Goal: Check status: Check status

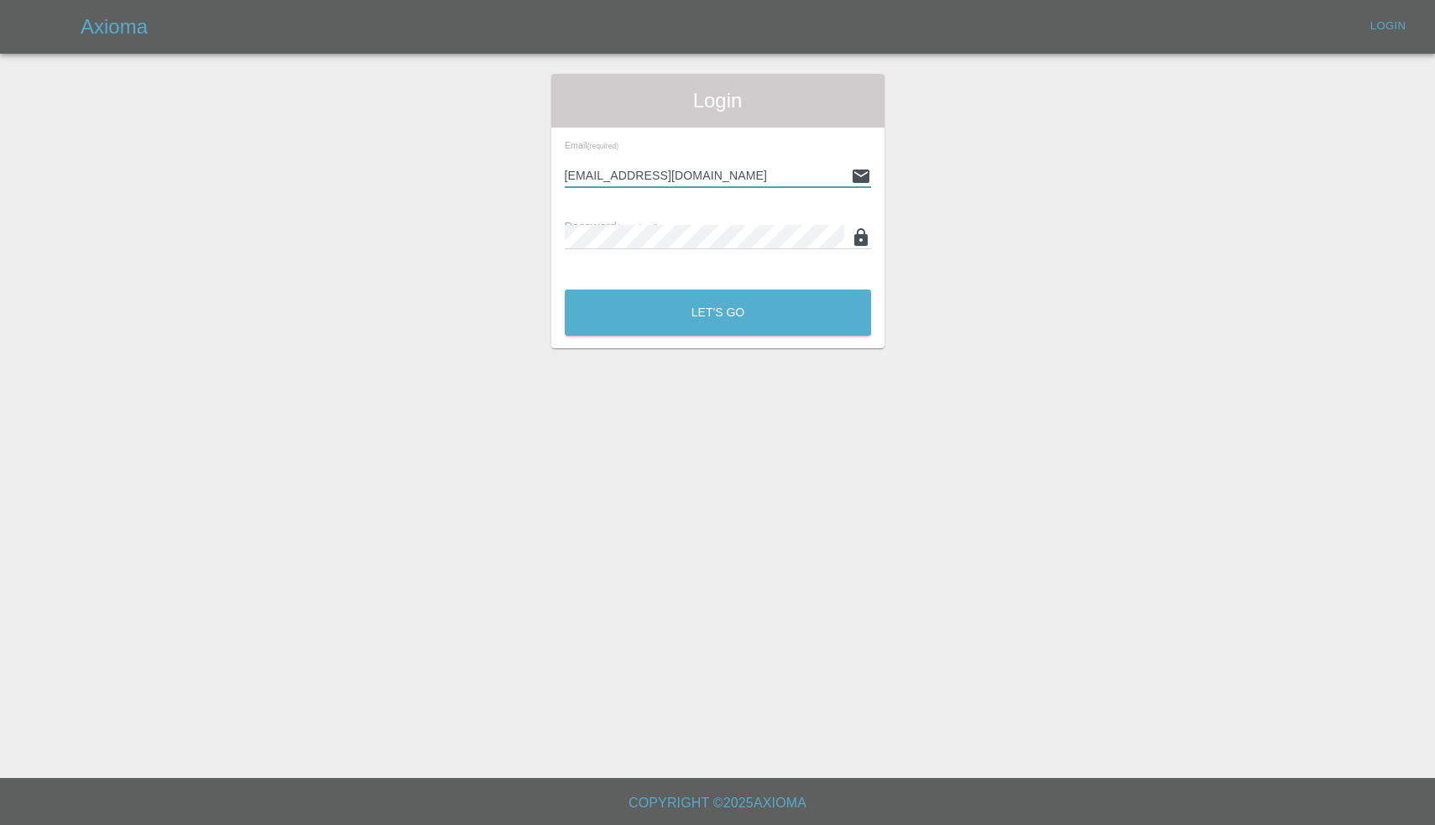
type input "[EMAIL_ADDRESS][DOMAIN_NAME]"
click at [717, 312] on button "Let's Go" at bounding box center [718, 312] width 306 height 46
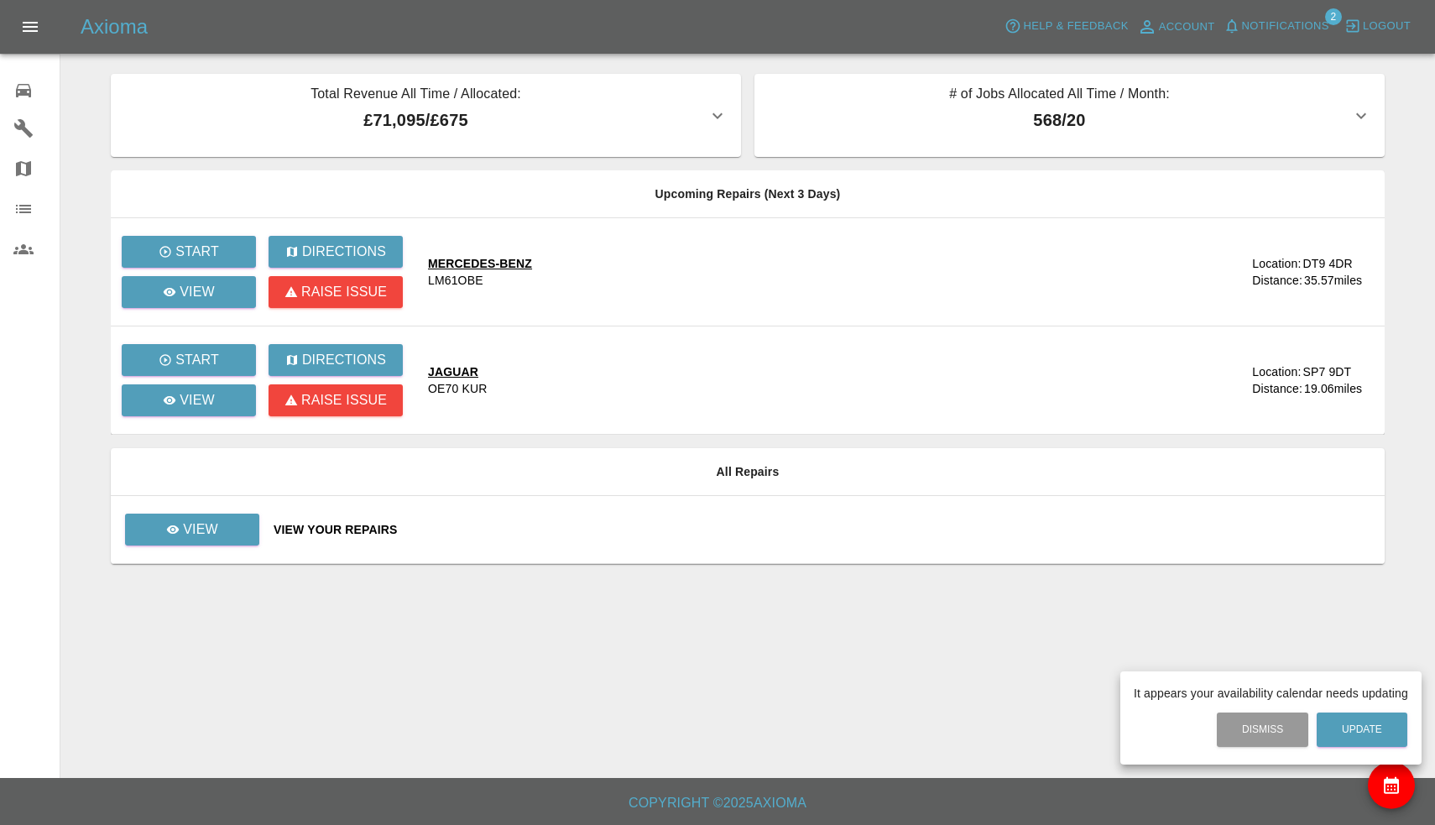
click at [1273, 15] on div at bounding box center [717, 412] width 1435 height 825
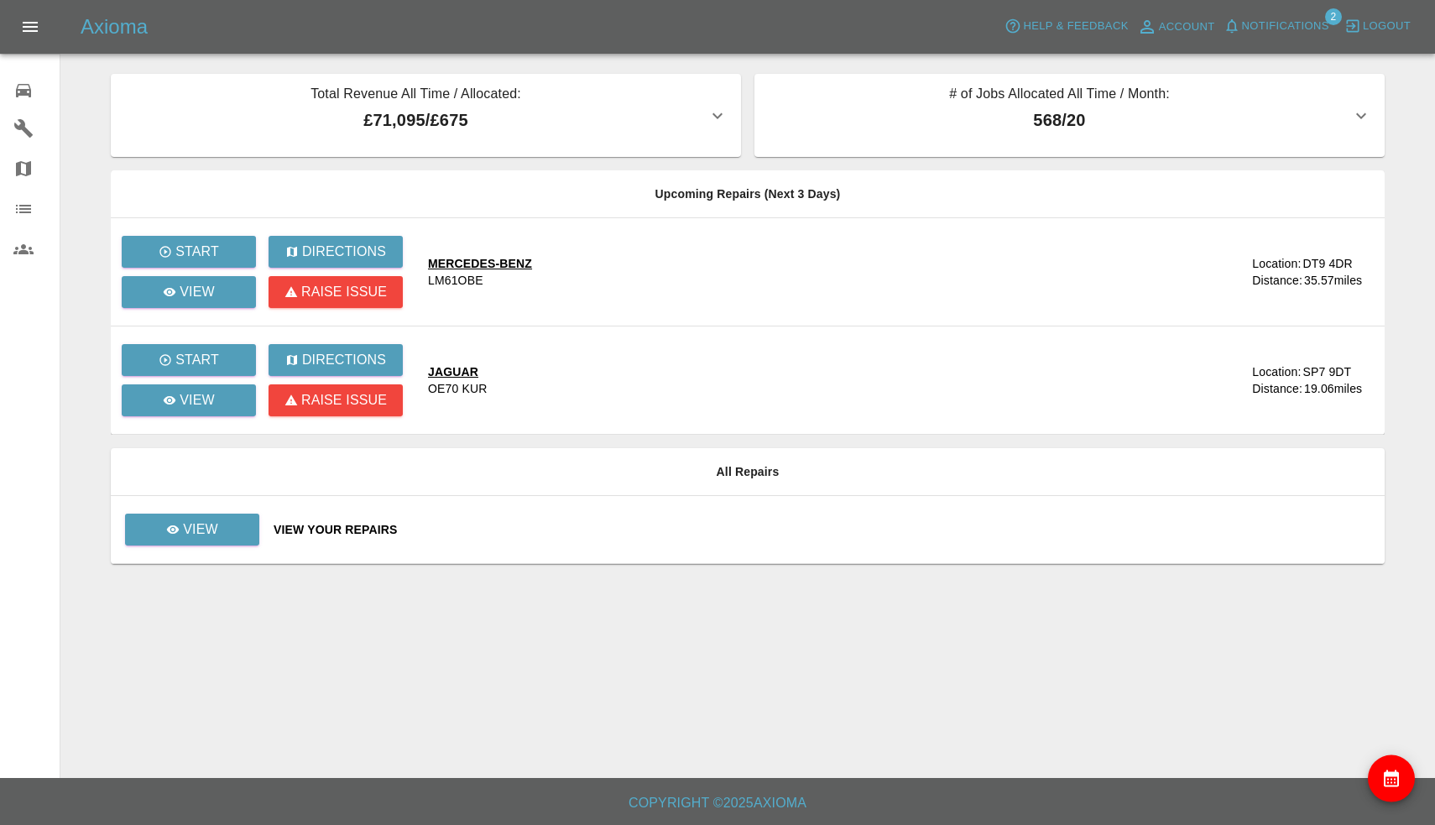
click at [1272, 34] on span "Notifications" at bounding box center [1285, 26] width 87 height 19
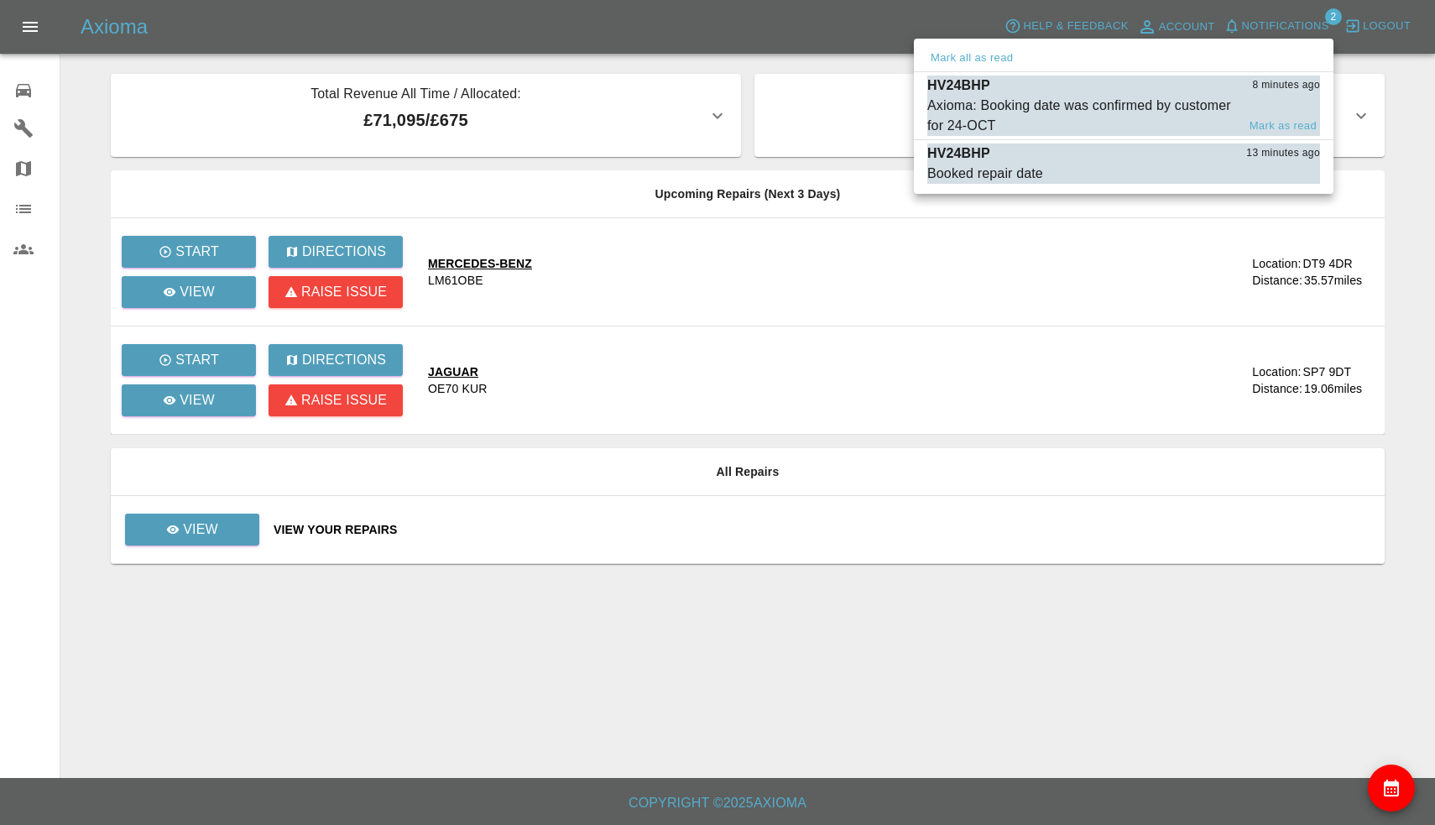
click at [1118, 112] on div "Axioma: Booking date was confirmed by customer for 24-OCT" at bounding box center [1081, 116] width 309 height 40
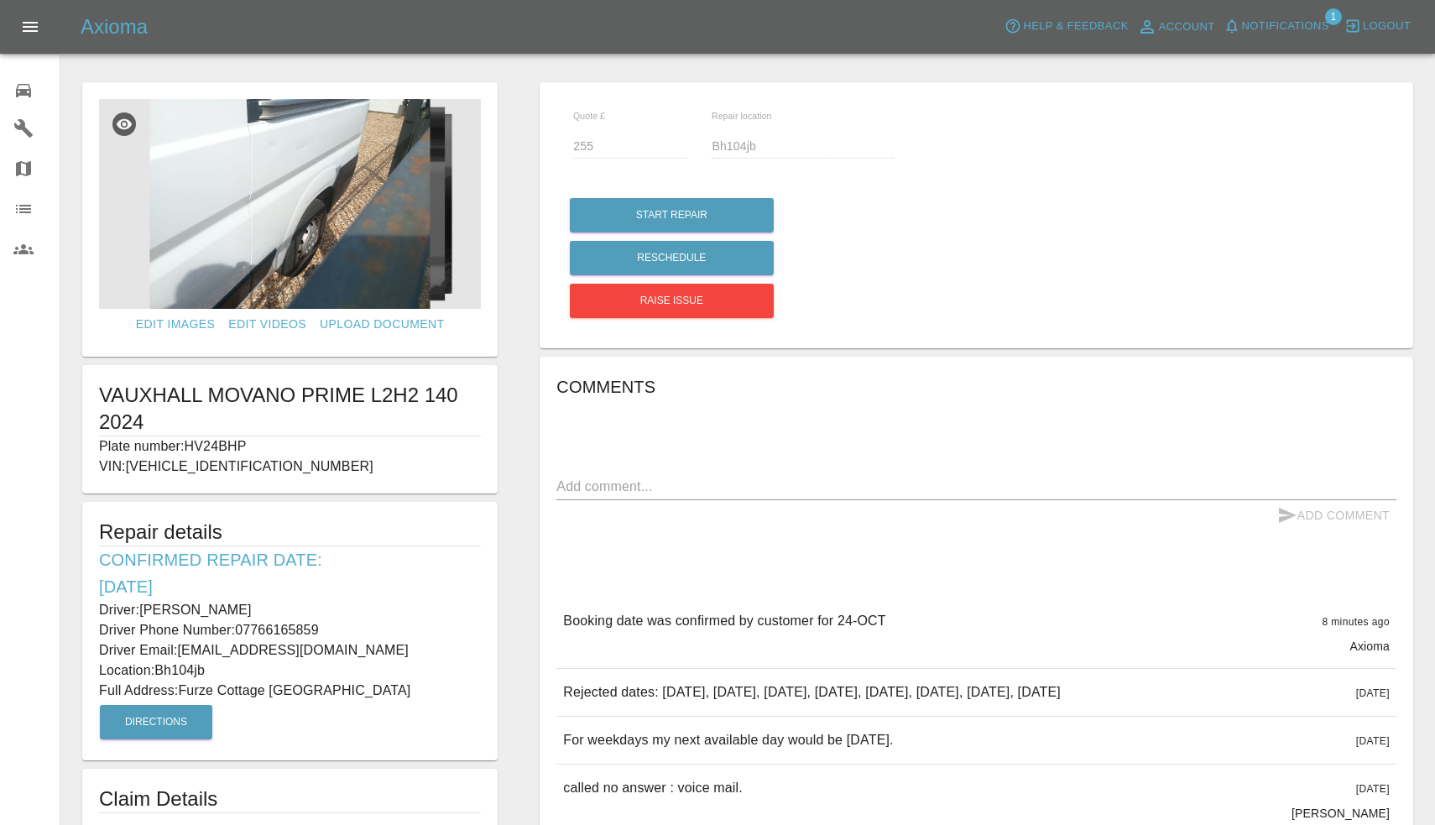
drag, startPoint x: 189, startPoint y: 445, endPoint x: 270, endPoint y: 444, distance: 81.4
click at [270, 444] on p "Plate number: HV24BHP" at bounding box center [290, 446] width 382 height 20
copy p "HV24BHP"
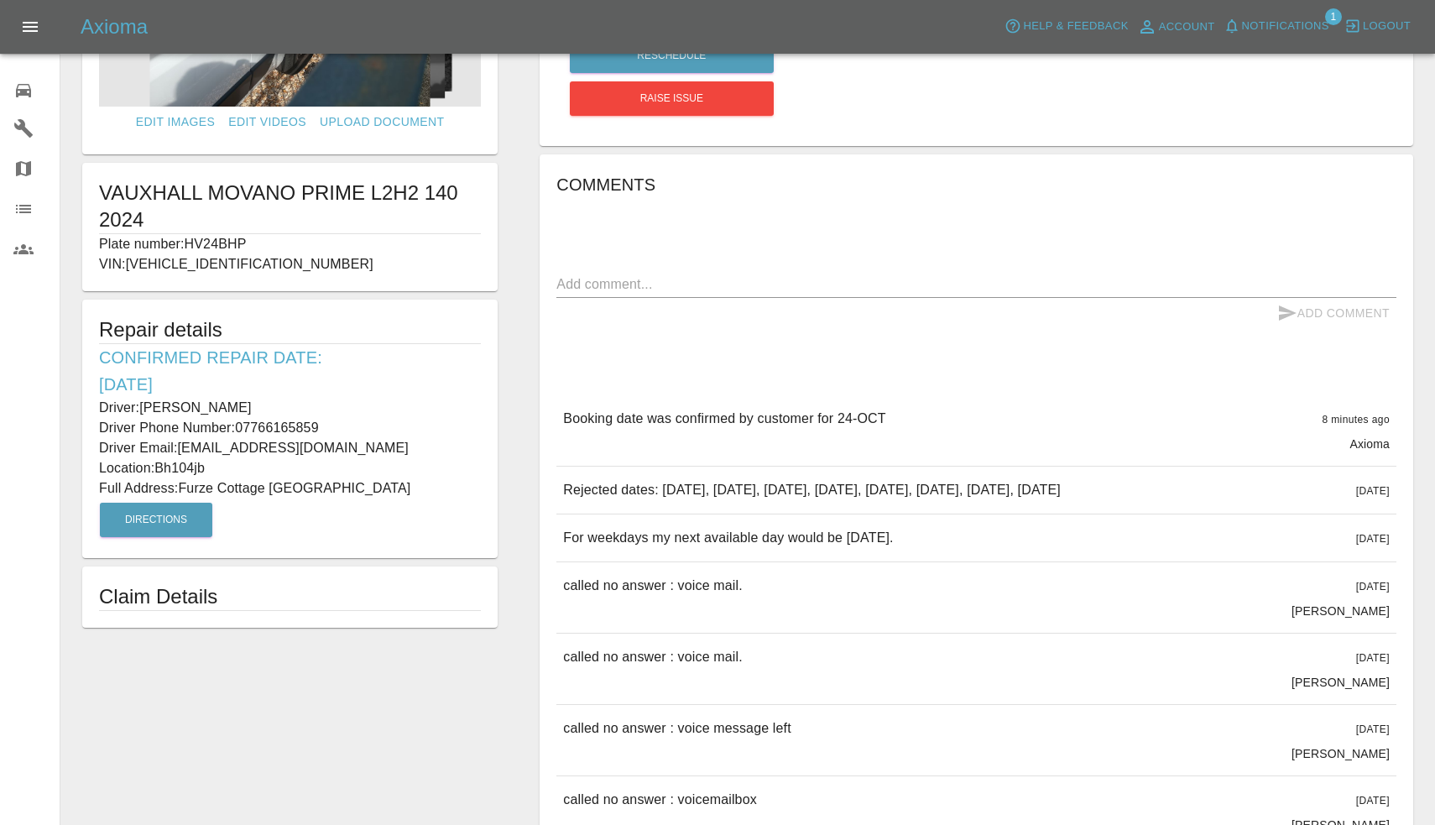
scroll to position [451, 0]
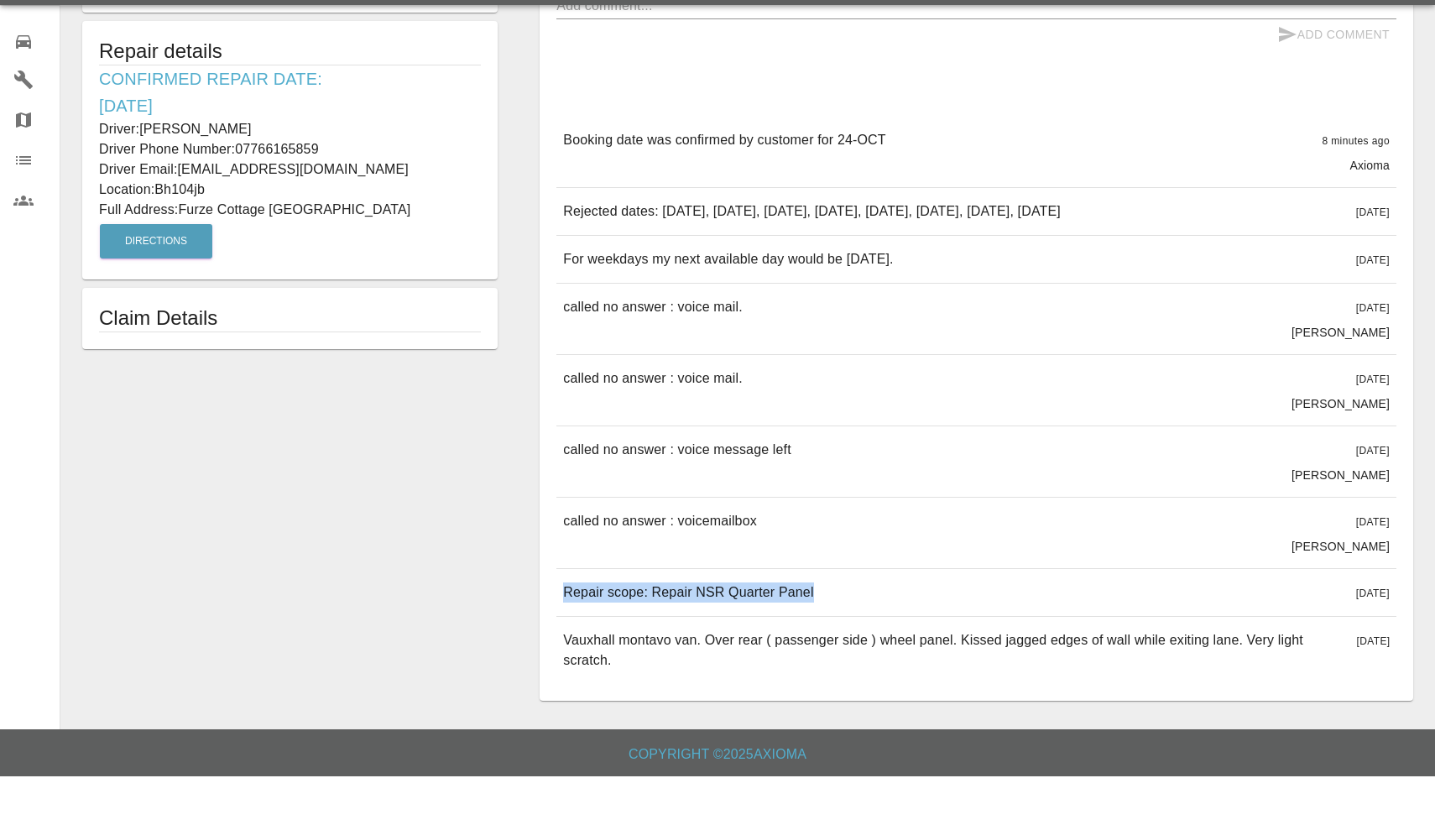
drag, startPoint x: 563, startPoint y: 592, endPoint x: 955, endPoint y: 615, distance: 392.5
click at [955, 618] on div "Repair scope: Repair NSR Quarter Panel 15 days ago" at bounding box center [976, 641] width 840 height 47
copy p "Repair scope: Repair NSR Quarter Panel"
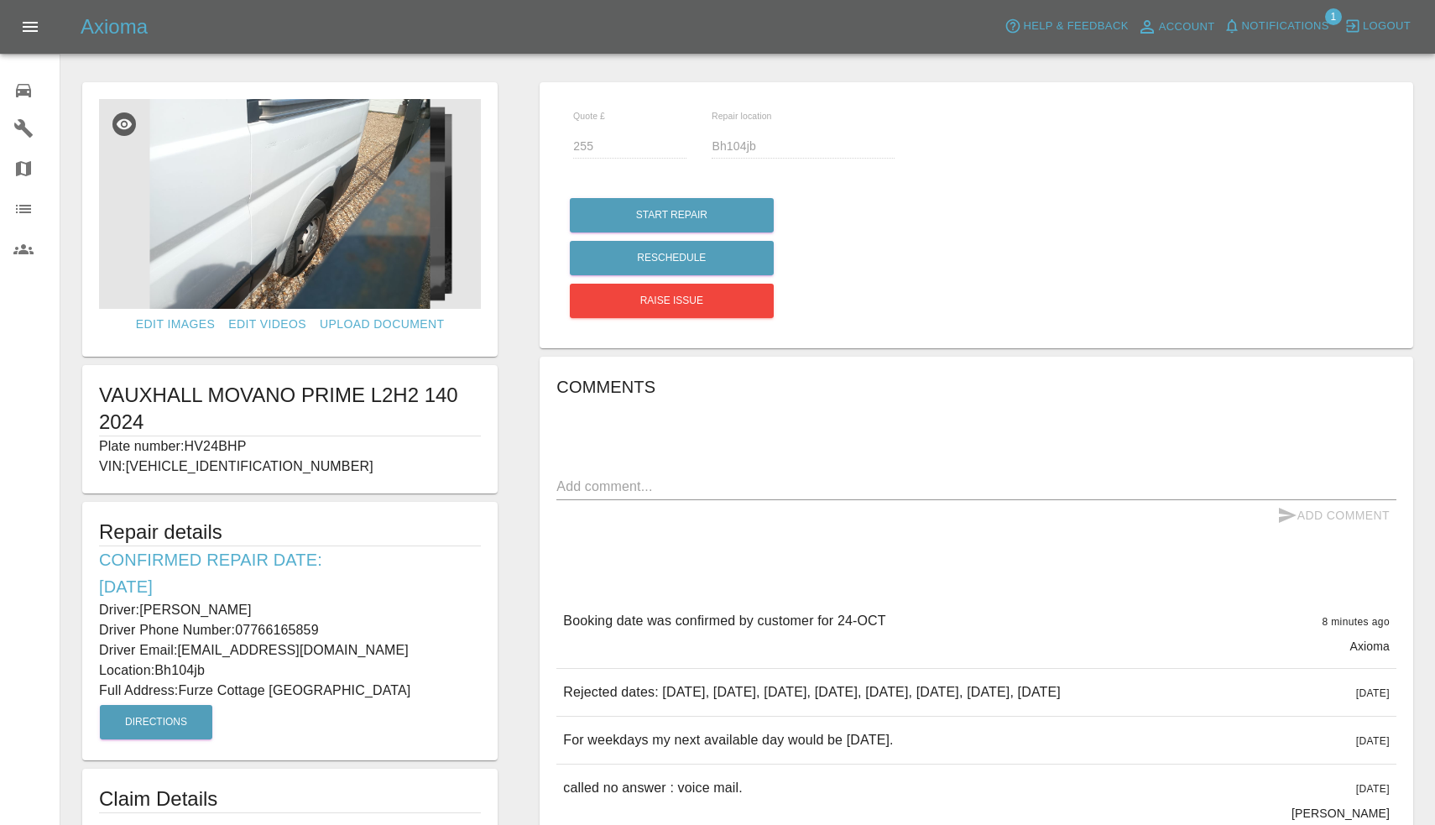
drag, startPoint x: 240, startPoint y: 629, endPoint x: 357, endPoint y: 629, distance: 116.6
click at [357, 629] on p "Driver Phone Number: 07766165859" at bounding box center [290, 630] width 382 height 20
copy p "07766165859"
drag, startPoint x: 183, startPoint y: 690, endPoint x: 378, endPoint y: 689, distance: 194.7
click at [378, 689] on p "Full Address: Furze Cottage Furze Bank Lane Bournemouth Dorset" at bounding box center [290, 690] width 382 height 20
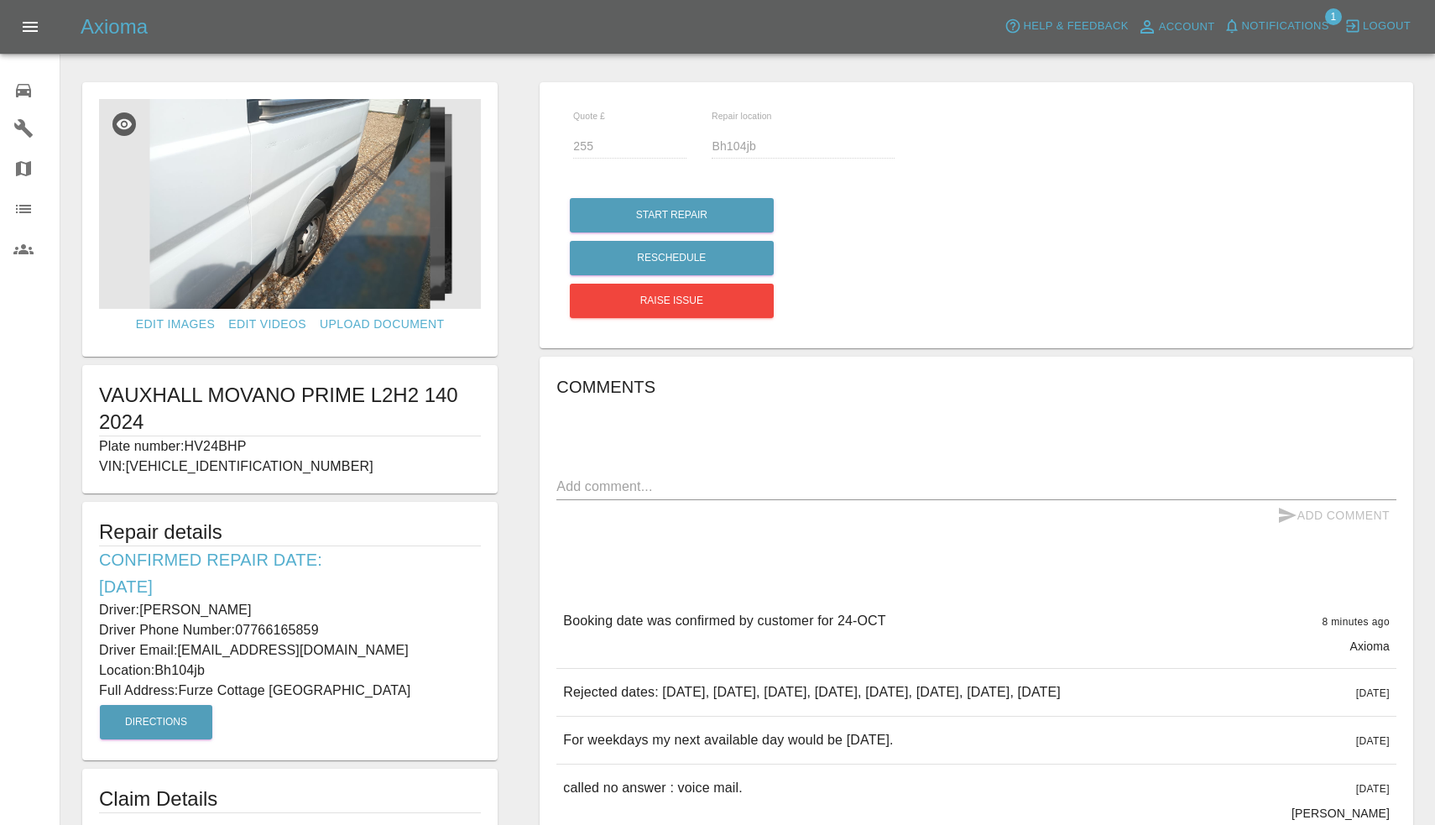
copy p "Furze Cottage Furze Bank Lane"
drag, startPoint x: 159, startPoint y: 672, endPoint x: 261, endPoint y: 672, distance: 101.5
click at [261, 672] on p "Location: Bh104jb" at bounding box center [290, 670] width 382 height 20
copy p "Bh104jb"
click at [286, 227] on img at bounding box center [290, 204] width 382 height 210
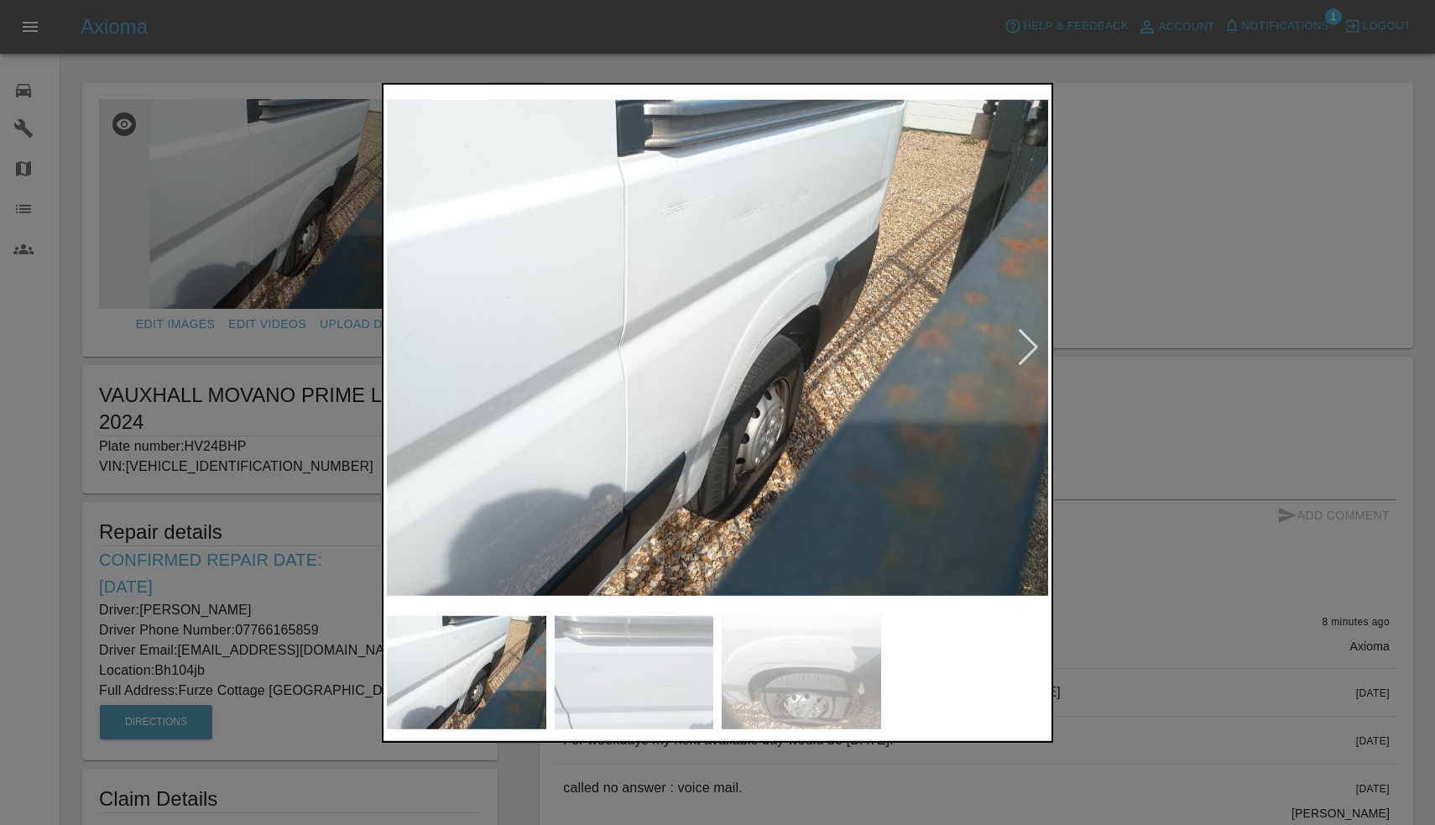
click at [1026, 352] on div at bounding box center [1028, 347] width 23 height 37
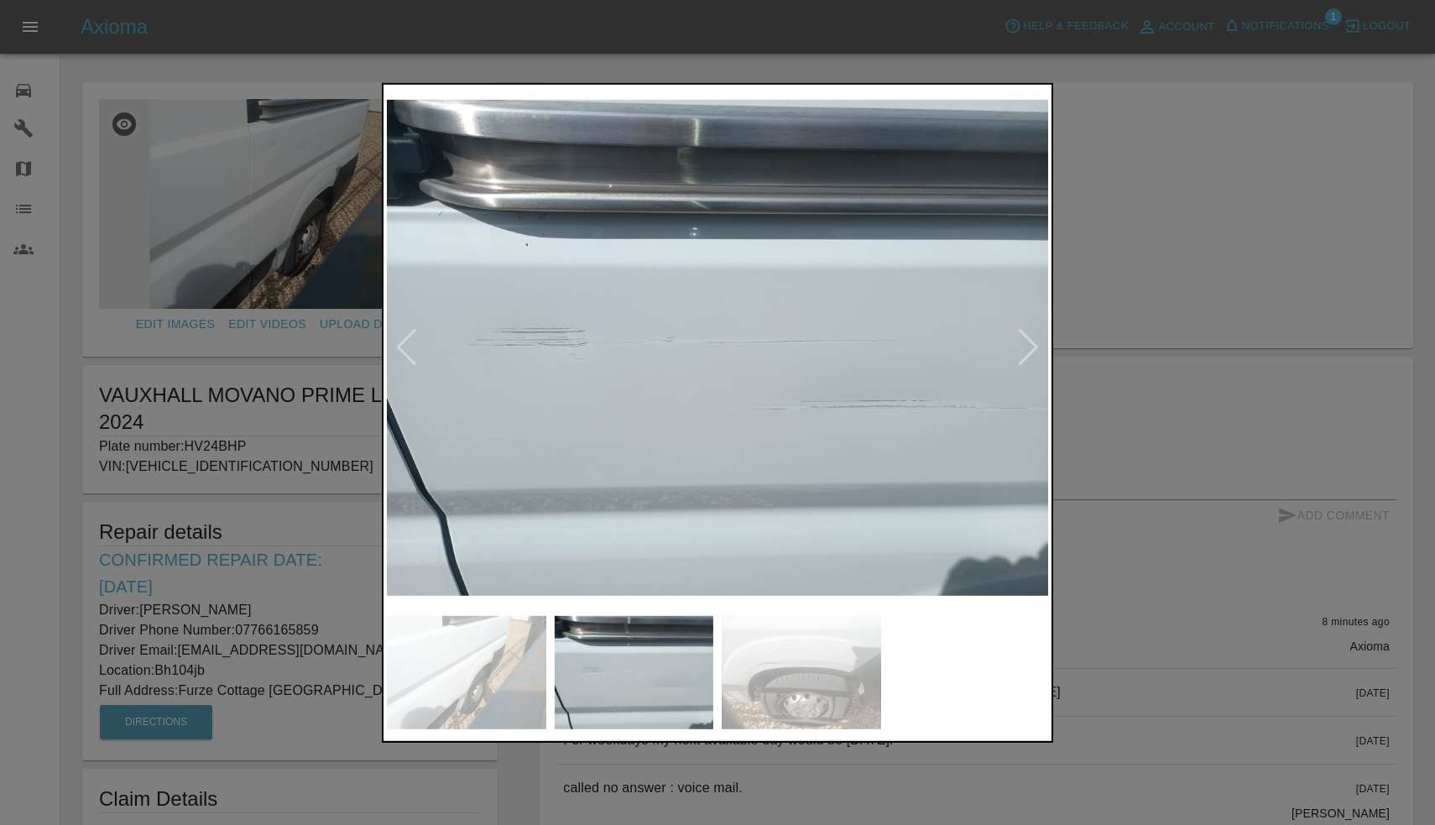
click at [1028, 351] on div at bounding box center [1028, 347] width 23 height 37
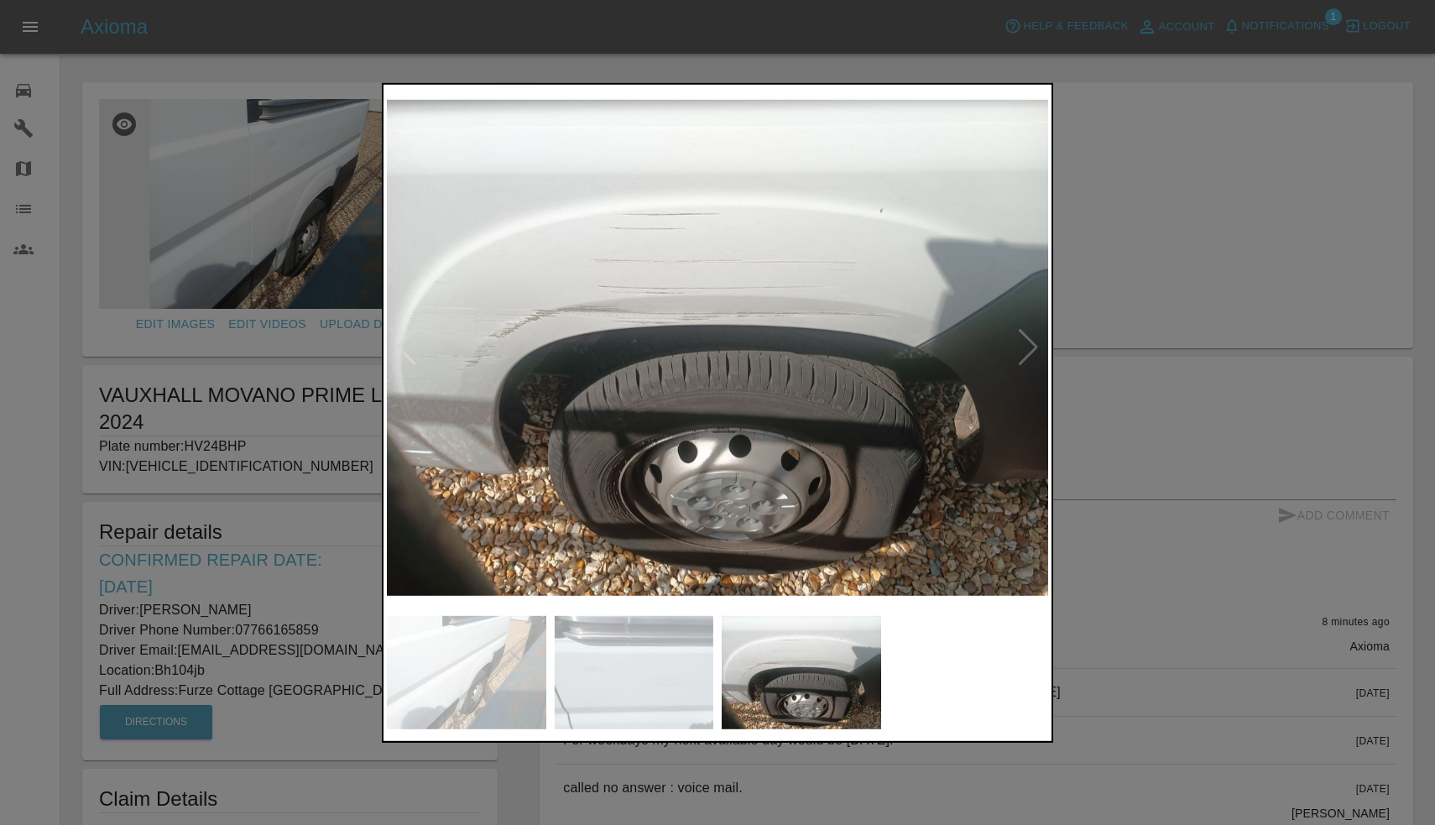
click at [1238, 64] on div at bounding box center [717, 412] width 1435 height 825
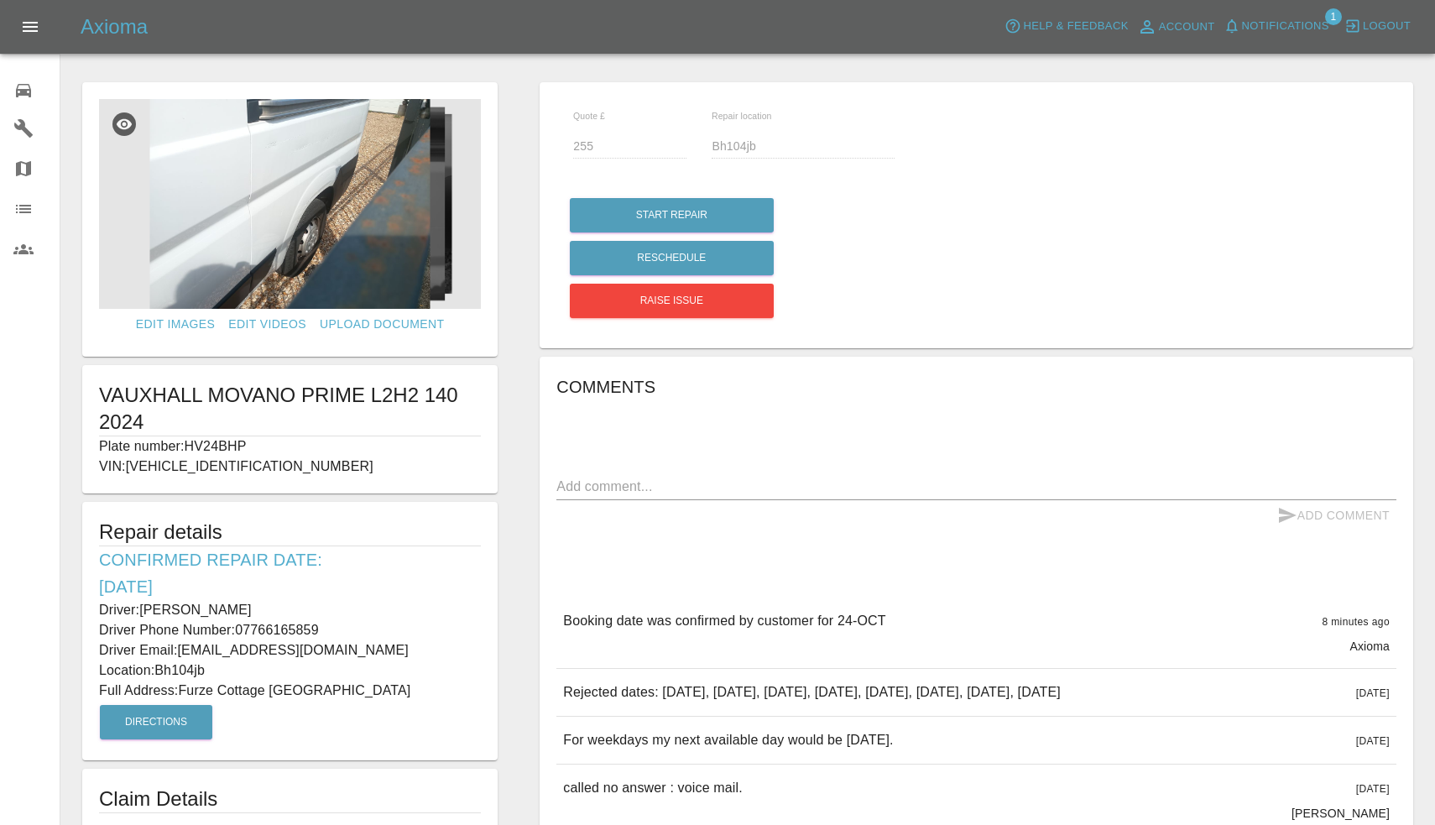
click at [1256, 23] on span "Notifications" at bounding box center [1285, 26] width 87 height 19
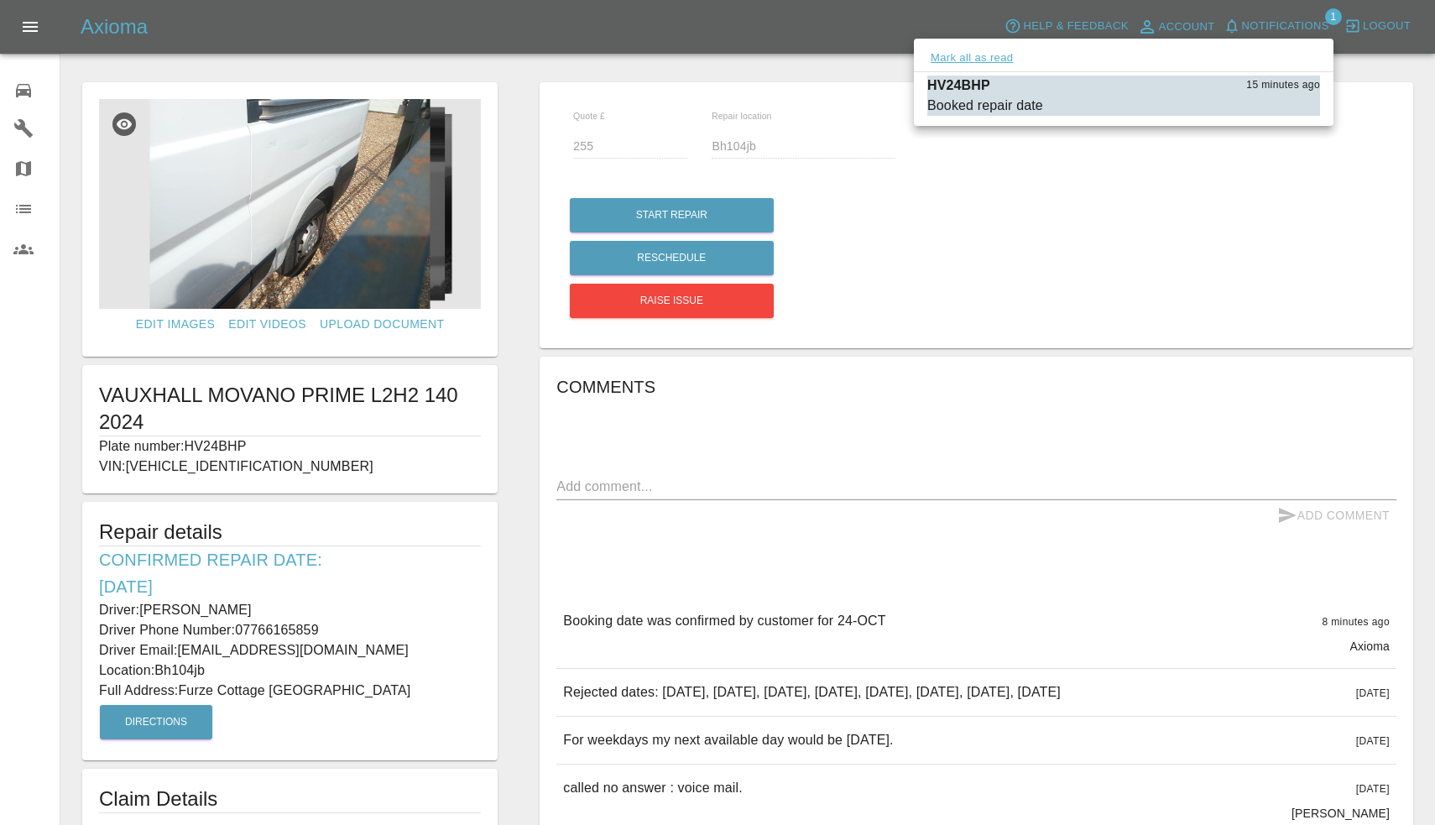
click at [975, 60] on button "Mark all as read" at bounding box center [971, 58] width 89 height 19
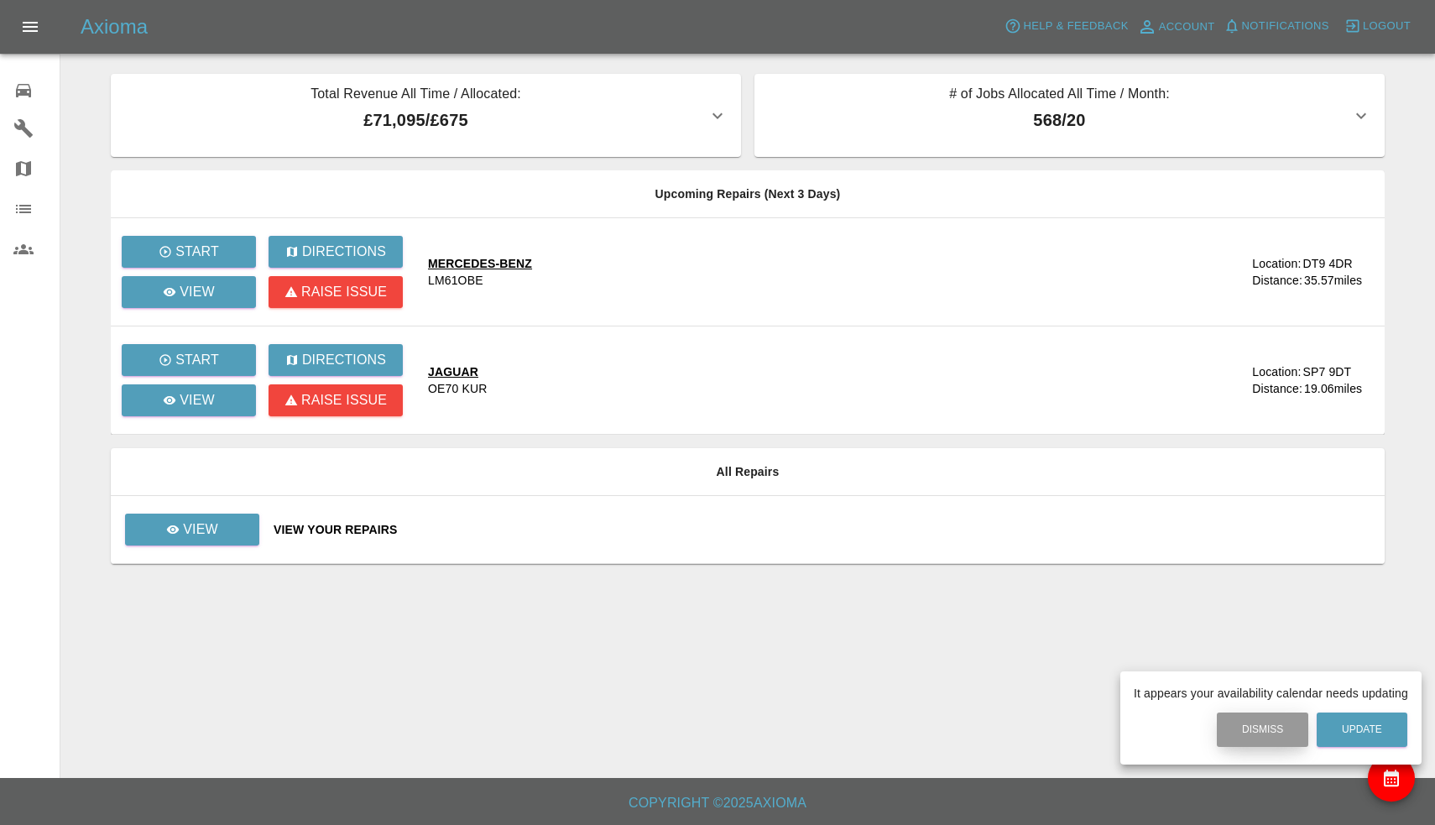
click at [1283, 713] on button "Dismiss" at bounding box center [1262, 729] width 91 height 34
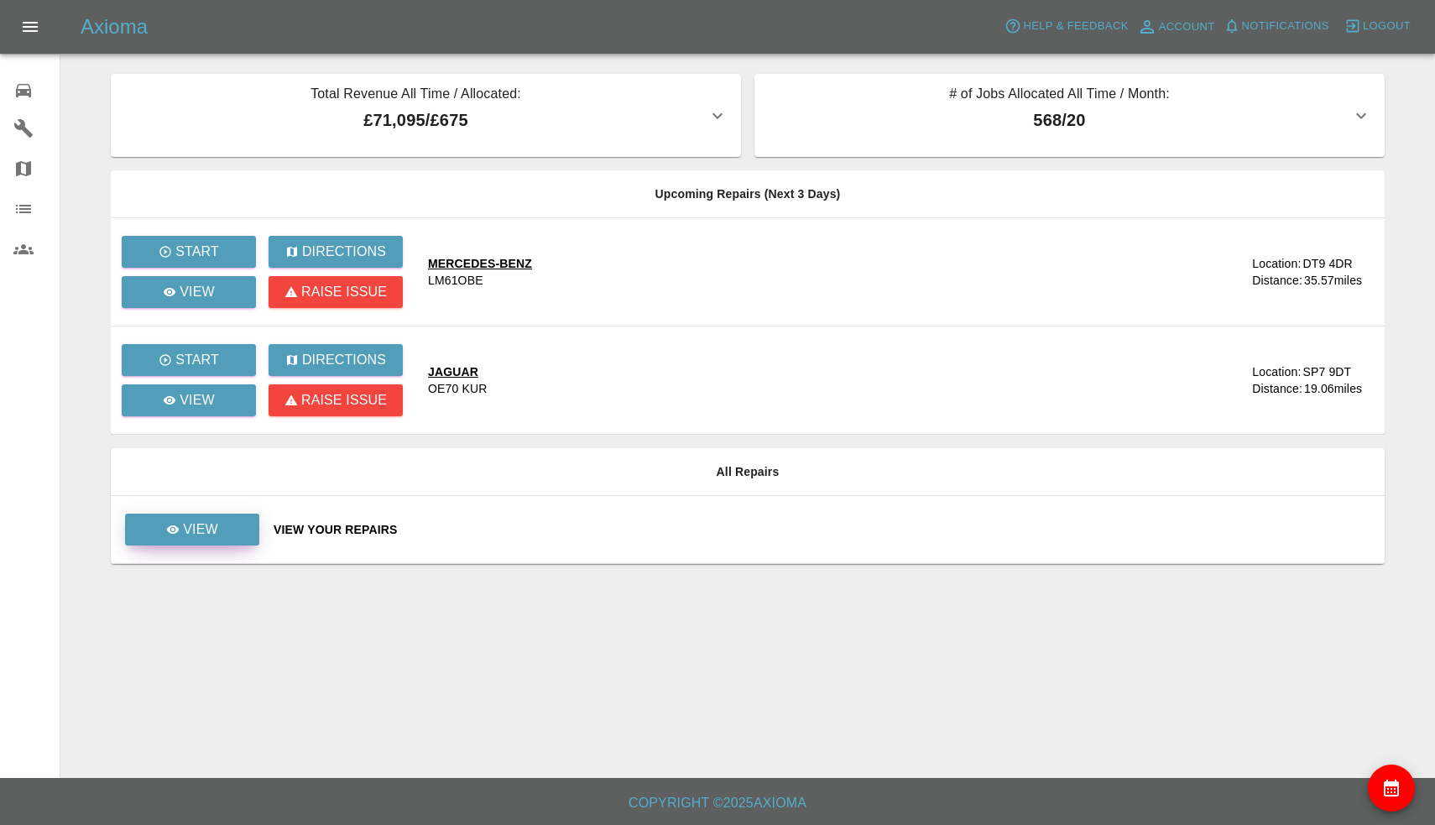
click at [200, 536] on p "View" at bounding box center [200, 529] width 35 height 20
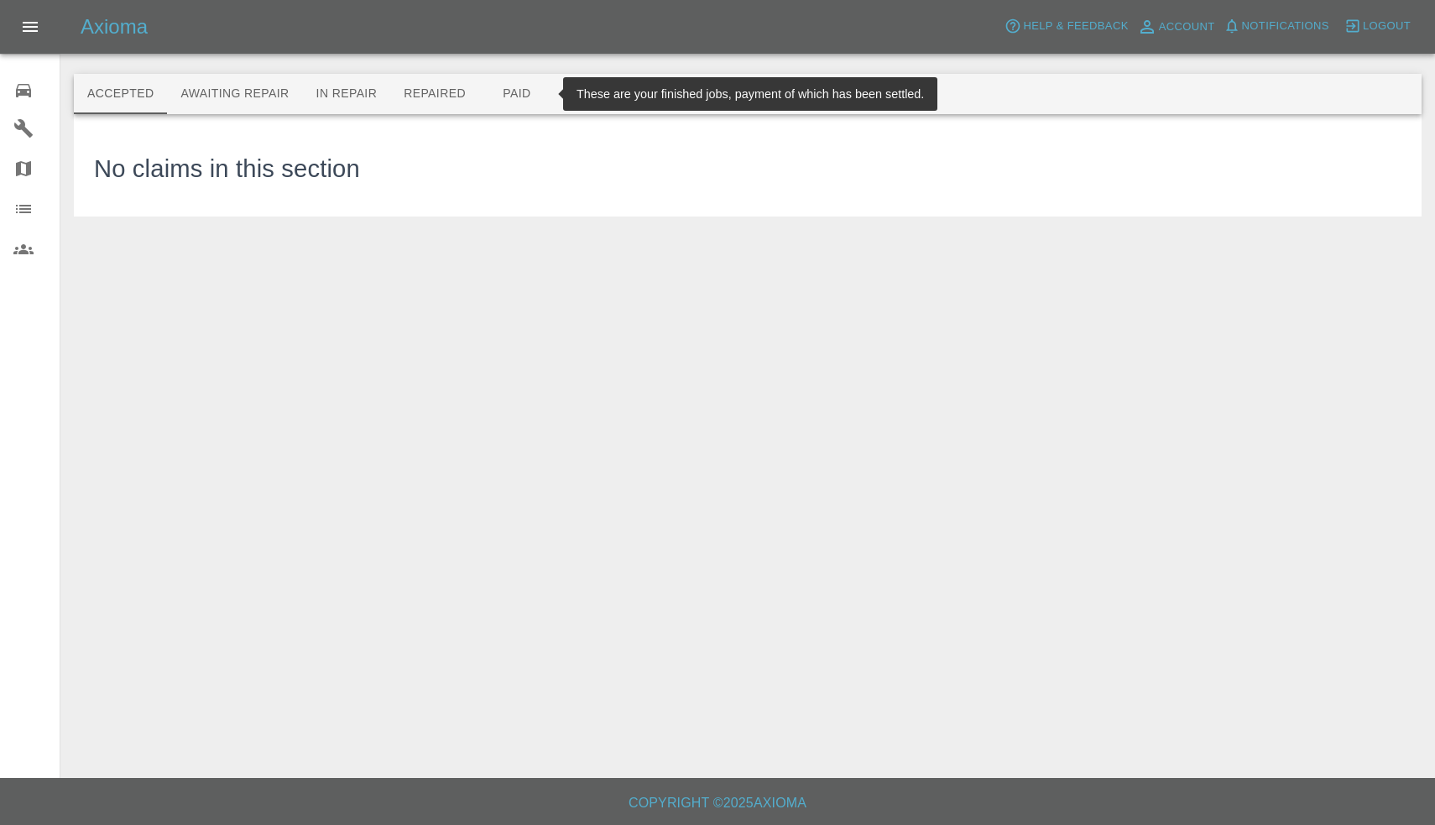
click at [529, 91] on button "Paid" at bounding box center [517, 94] width 76 height 40
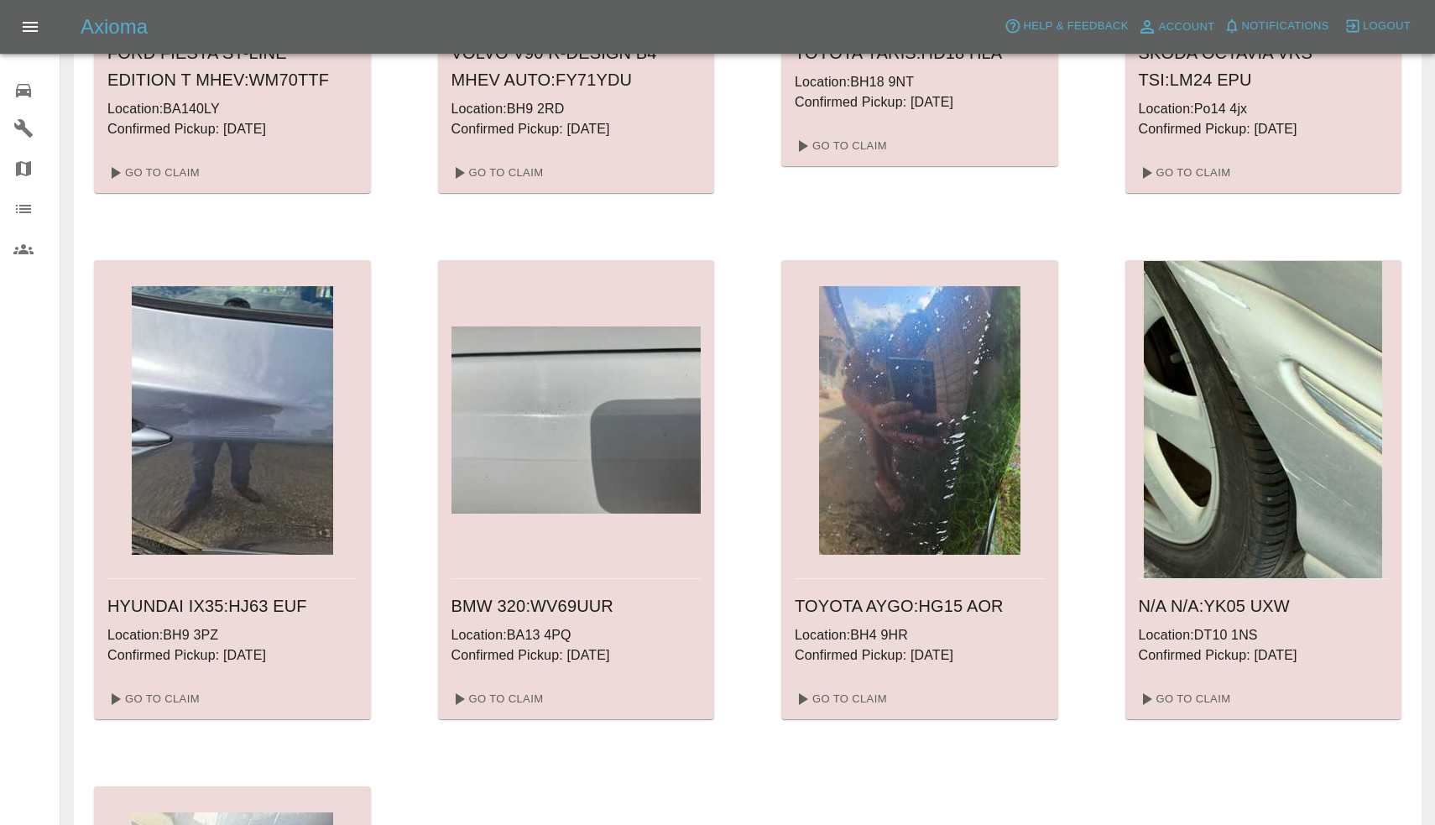
scroll to position [2111, 0]
